Goal: Check status: Check status

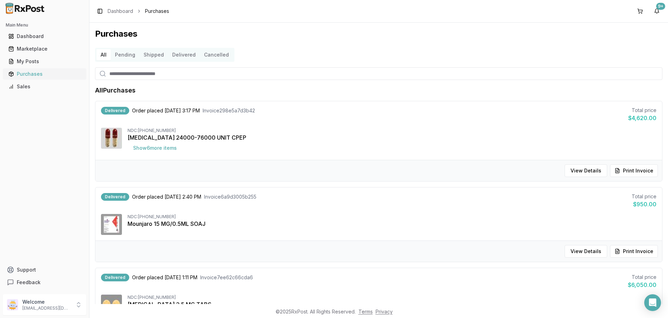
click at [35, 73] on div "Purchases" at bounding box center [44, 74] width 72 height 7
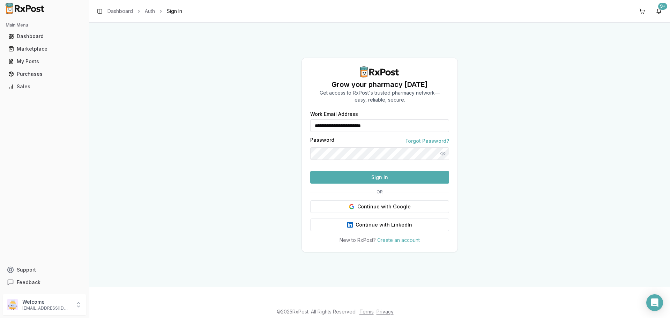
click at [390, 184] on button "Sign In" at bounding box center [379, 177] width 139 height 13
drag, startPoint x: 391, startPoint y: 188, endPoint x: 453, endPoint y: 195, distance: 62.2
click at [391, 184] on button "Sign In" at bounding box center [379, 177] width 139 height 13
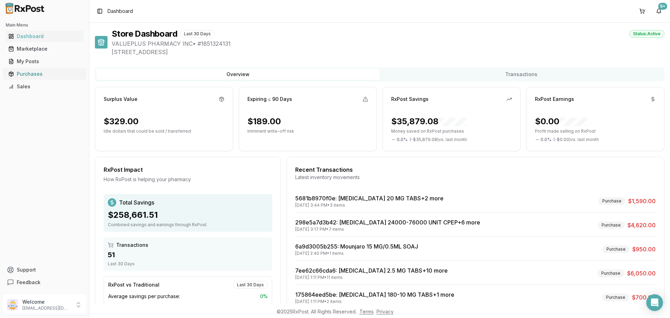
click at [32, 73] on div "Purchases" at bounding box center [44, 74] width 72 height 7
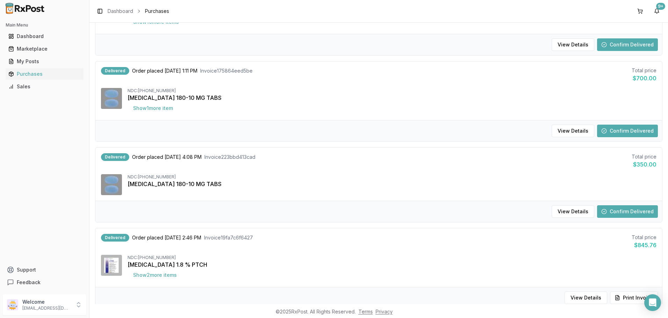
scroll to position [384, 0]
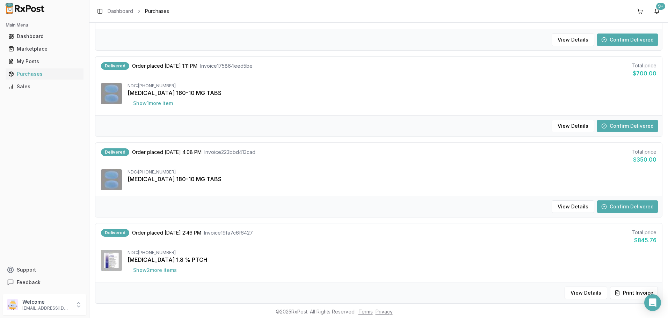
click at [610, 207] on button "Confirm Delivered" at bounding box center [627, 206] width 61 height 13
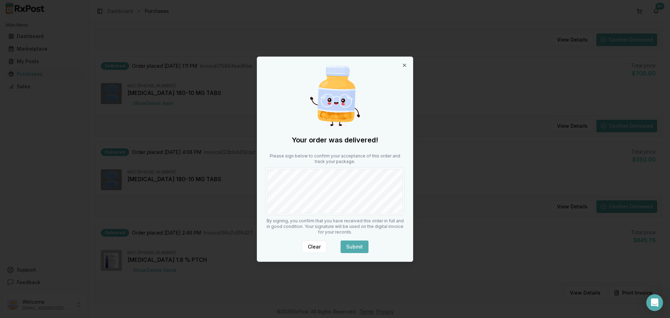
click at [345, 247] on button "Submit" at bounding box center [355, 247] width 28 height 13
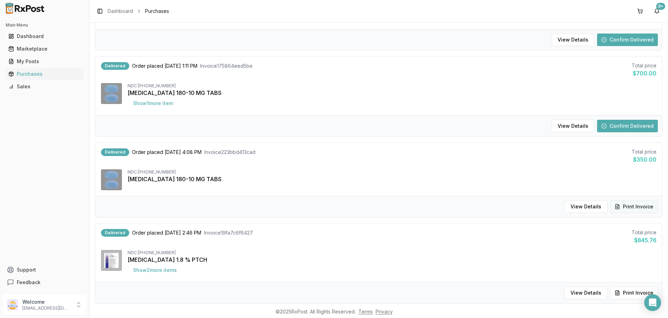
click at [624, 207] on button "Print Invoice" at bounding box center [634, 206] width 48 height 13
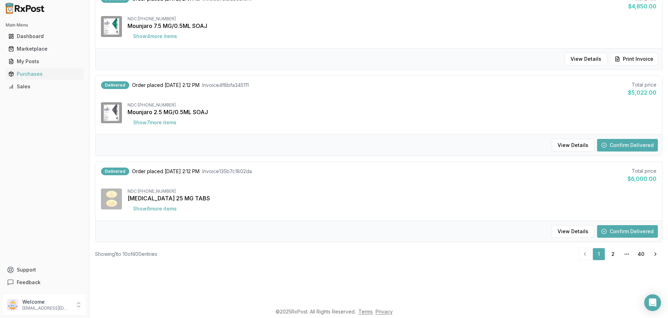
scroll to position [35, 0]
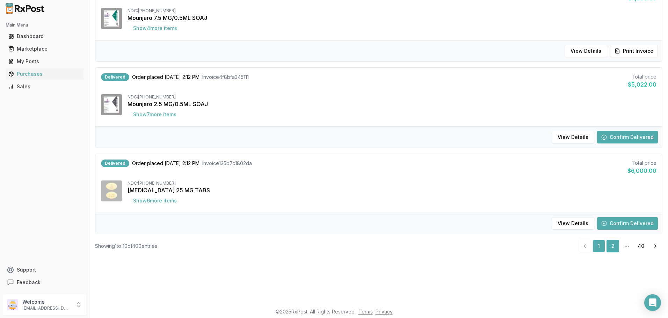
click at [609, 240] on link "2" at bounding box center [612, 246] width 13 height 13
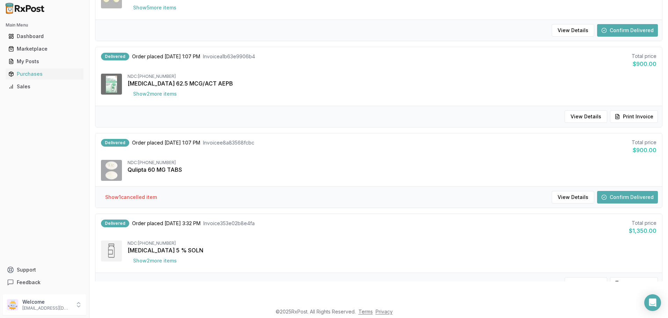
scroll to position [130, 0]
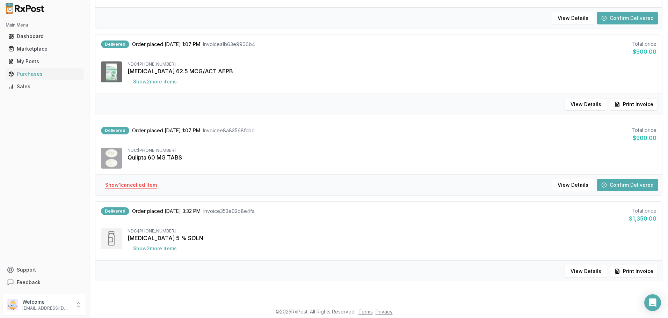
click at [149, 190] on button "Show 1 cancelled item" at bounding box center [131, 185] width 63 height 13
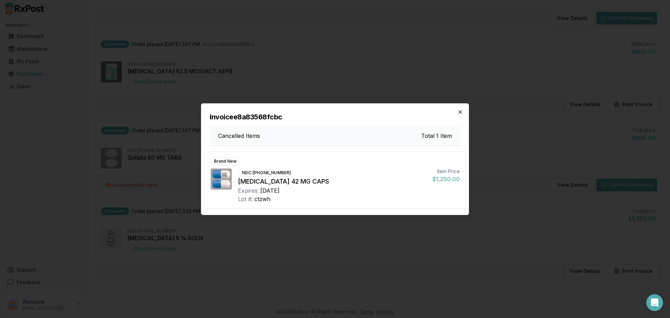
click at [459, 112] on icon "button" at bounding box center [461, 112] width 6 height 6
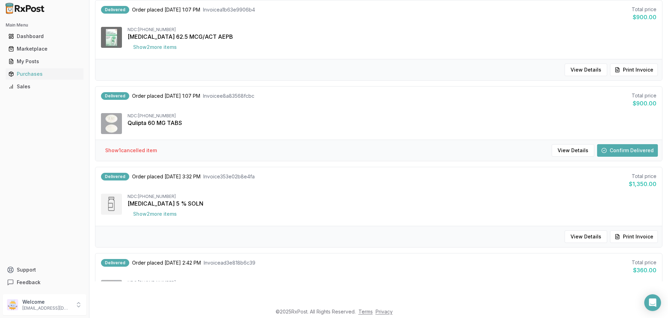
scroll to position [165, 0]
click at [633, 152] on button "Confirm Delivered" at bounding box center [627, 150] width 61 height 13
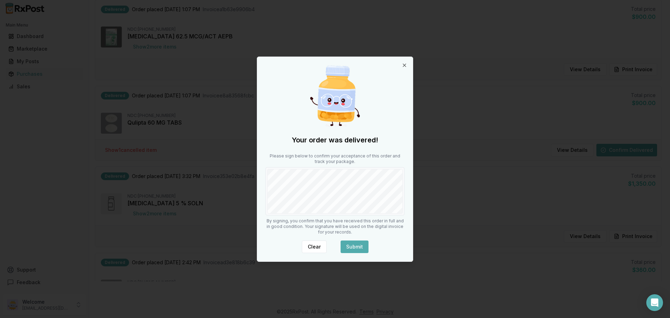
click at [352, 247] on button "Submit" at bounding box center [355, 247] width 28 height 13
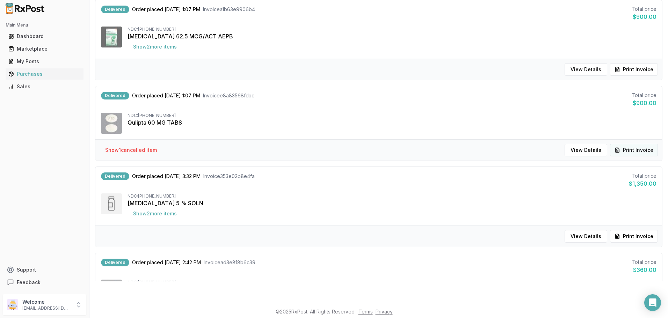
click at [623, 149] on button "Print Invoice" at bounding box center [634, 150] width 48 height 13
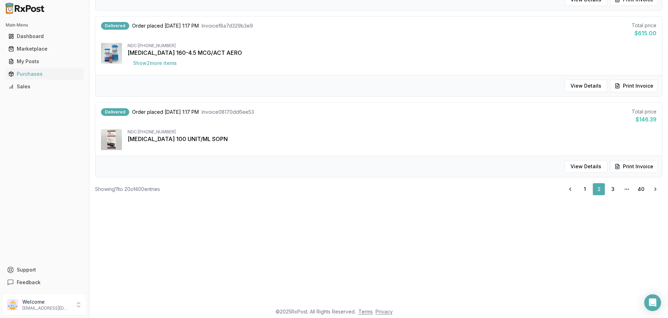
scroll to position [127, 0]
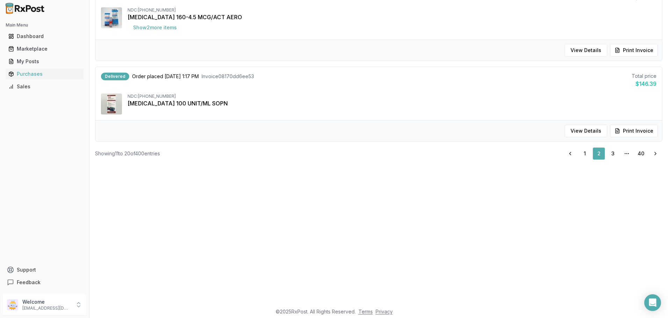
click at [575, 154] on ul "Previous 1 2 3 More pages 40 Next" at bounding box center [612, 153] width 99 height 13
click at [580, 151] on link "1" at bounding box center [584, 153] width 13 height 13
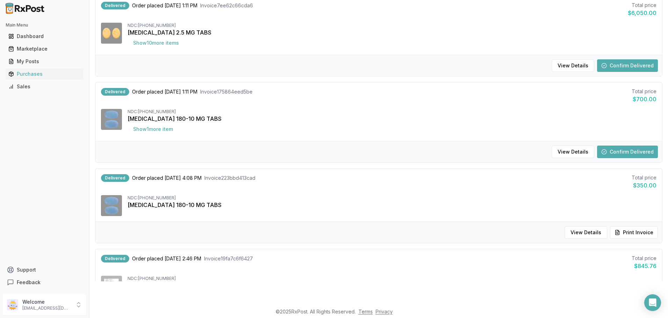
scroll to position [339, 0]
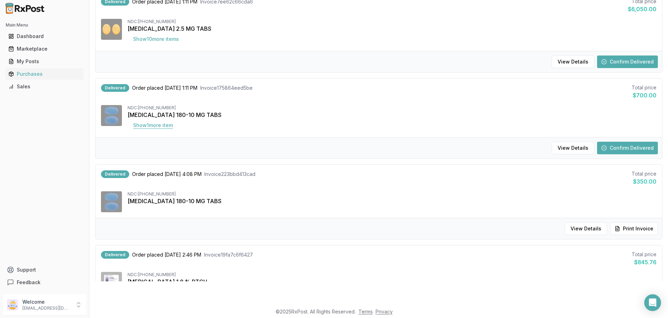
click at [149, 127] on button "Show 1 more item" at bounding box center [152, 125] width 51 height 13
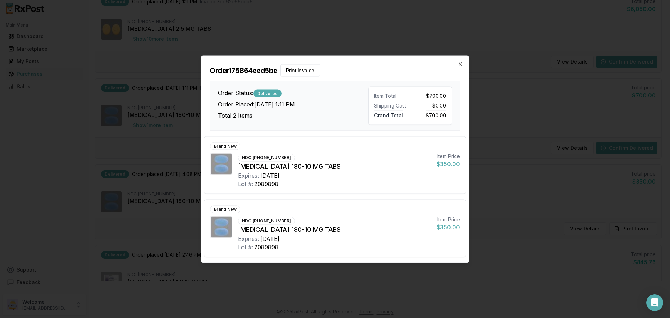
click at [461, 70] on div "Order 175864eed5be Print Invoice Order Status: Delivered Order Placed: [DATE] 1…" at bounding box center [334, 93] width 267 height 75
click at [458, 64] on icon "button" at bounding box center [461, 64] width 6 height 6
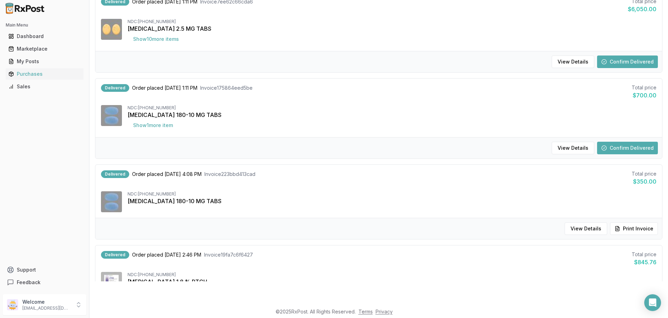
click at [627, 148] on button "Confirm Delivered" at bounding box center [627, 148] width 61 height 13
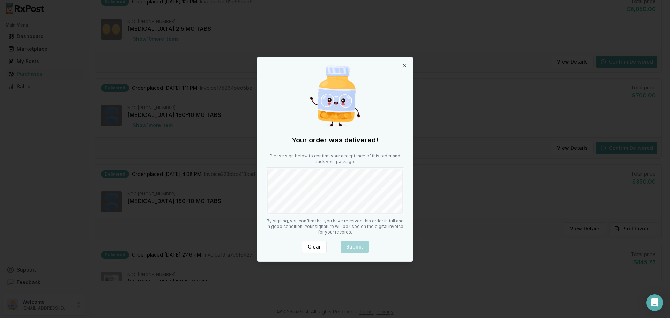
click at [309, 166] on div "Please sign below to confirm your acceptance of this order and track your packa…" at bounding box center [335, 184] width 139 height 62
click at [360, 249] on button "Submit" at bounding box center [355, 247] width 28 height 13
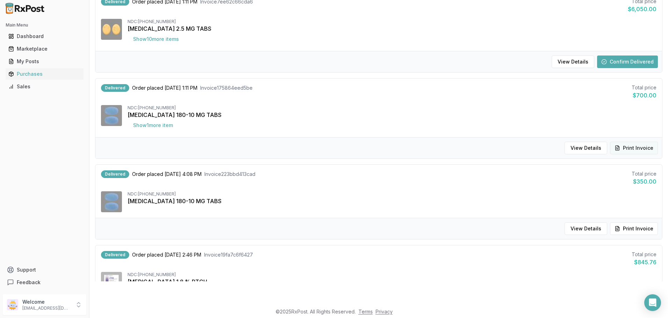
click at [642, 146] on button "Print Invoice" at bounding box center [634, 148] width 48 height 13
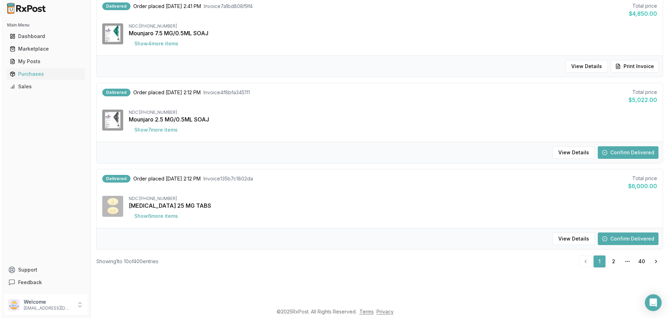
scroll to position [677, 0]
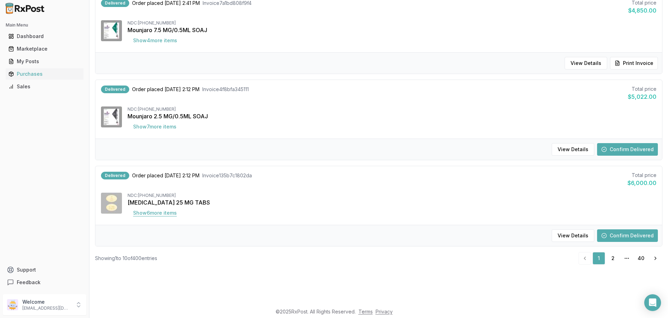
click at [148, 213] on button "Show 6 more item s" at bounding box center [154, 213] width 55 height 13
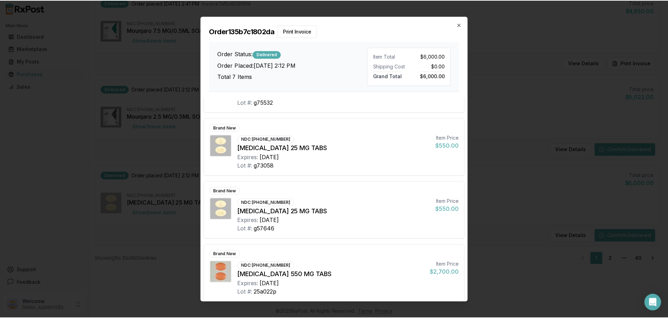
scroll to position [237, 0]
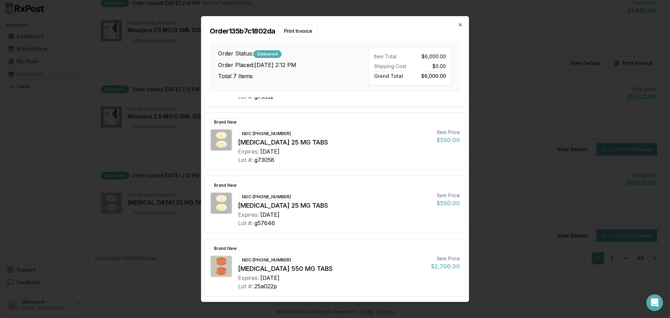
click at [461, 30] on div "Order 135b7c1802da Print Invoice Order Status: Delivered Order Placed: [DATE] 2…" at bounding box center [334, 53] width 267 height 75
click at [461, 25] on icon "button" at bounding box center [461, 25] width 6 height 6
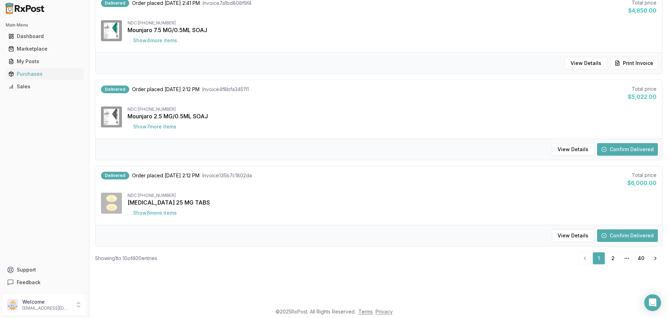
click at [618, 237] on button "Confirm Delivered" at bounding box center [627, 235] width 61 height 13
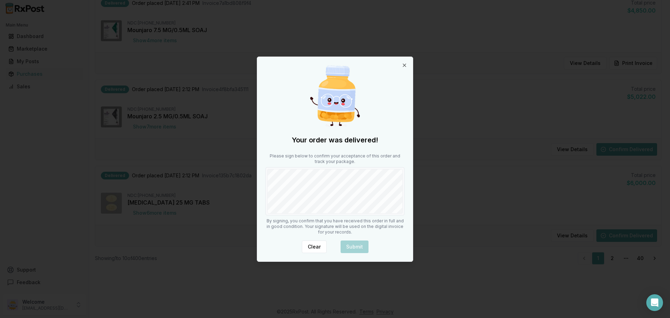
click at [309, 162] on div "Please sign below to confirm your acceptance of this order and track your packa…" at bounding box center [335, 184] width 139 height 62
click at [351, 242] on button "Submit" at bounding box center [355, 247] width 28 height 13
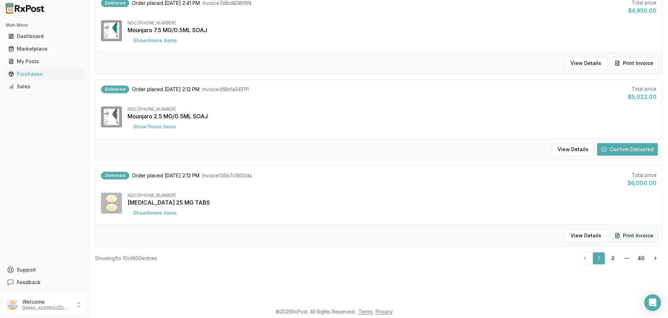
click at [643, 231] on button "Print Invoice" at bounding box center [634, 235] width 48 height 13
drag, startPoint x: 283, startPoint y: 79, endPoint x: 670, endPoint y: 84, distance: 387.0
